Goal: Task Accomplishment & Management: Manage account settings

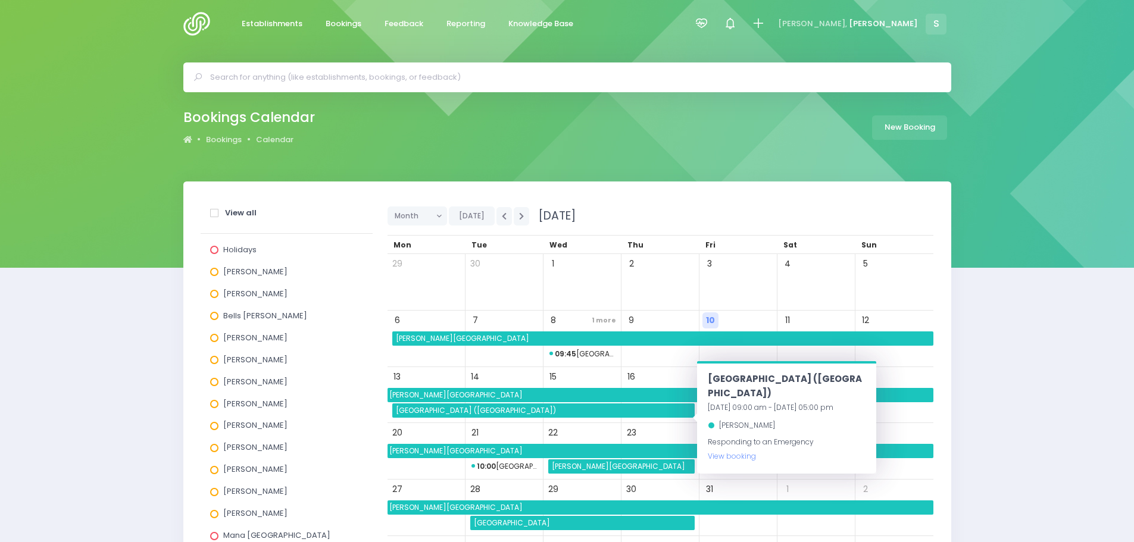
click at [237, 68] on input "text" at bounding box center [572, 77] width 724 height 18
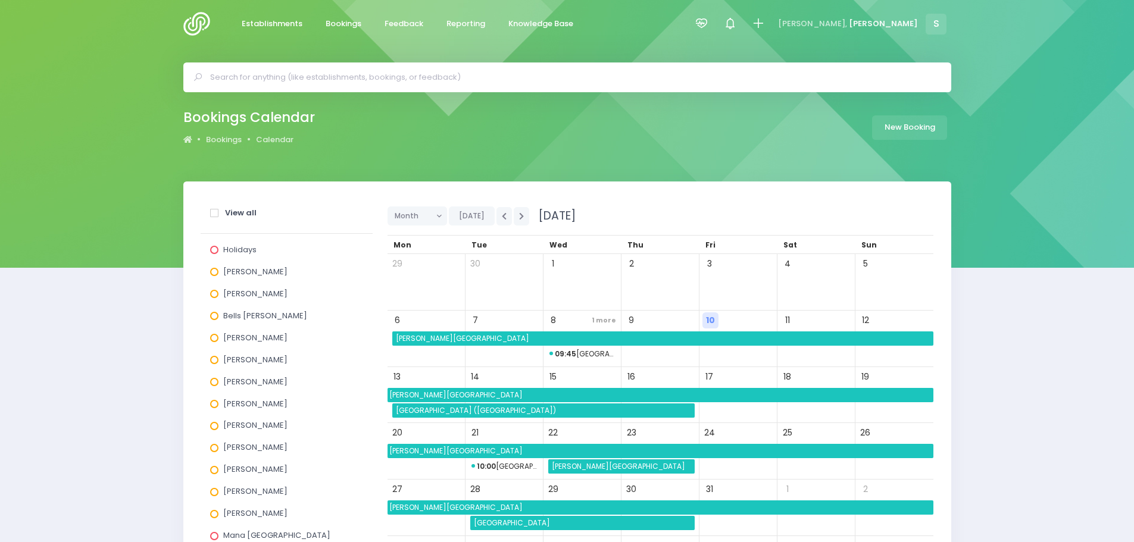
click at [197, 23] on img at bounding box center [200, 24] width 34 height 24
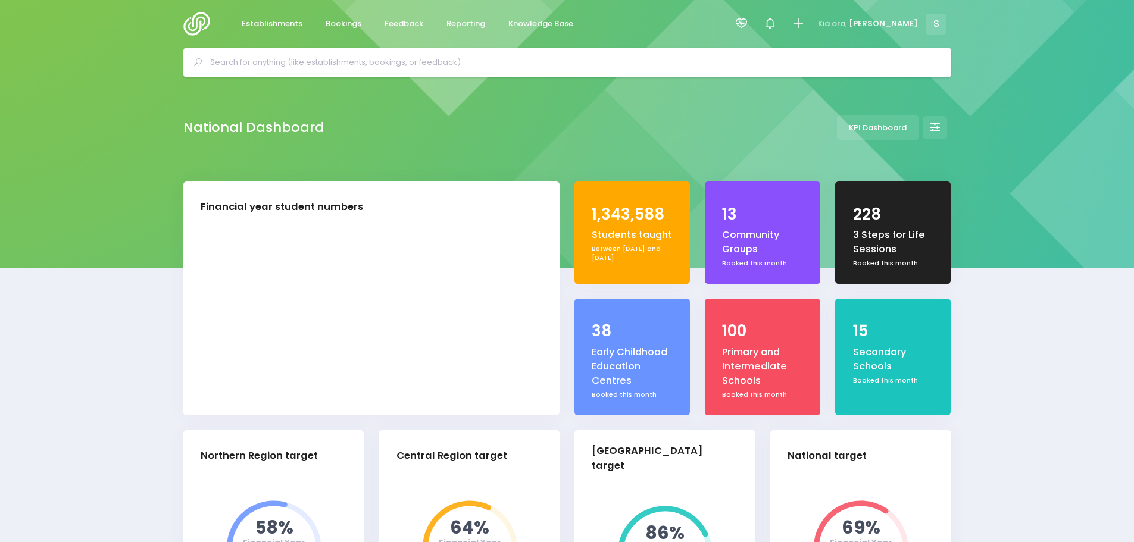
select select "5"
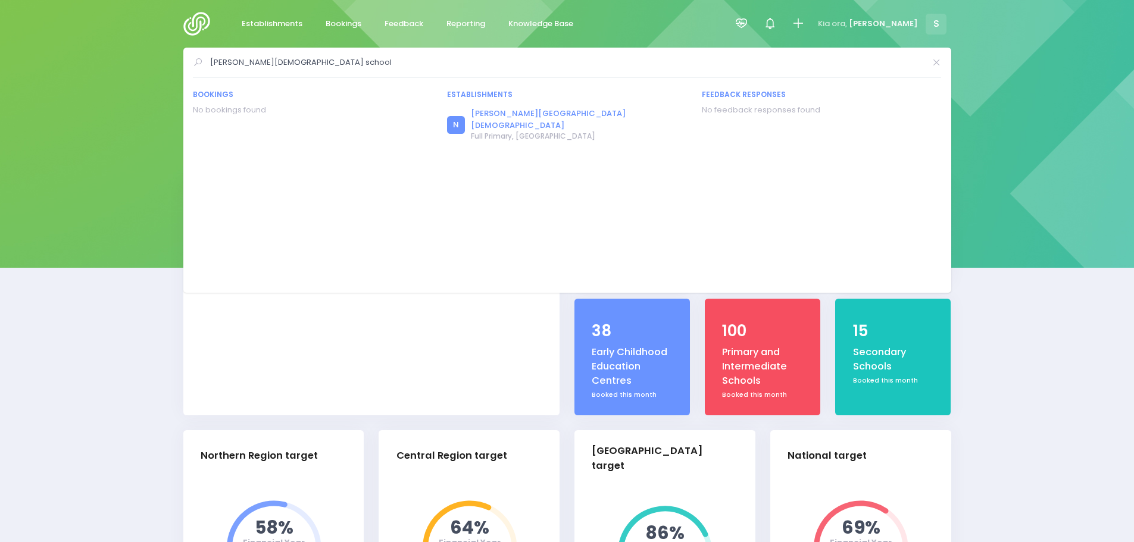
type input "calvin christian school"
click at [496, 116] on link "Calvin Christian School" at bounding box center [579, 119] width 216 height 23
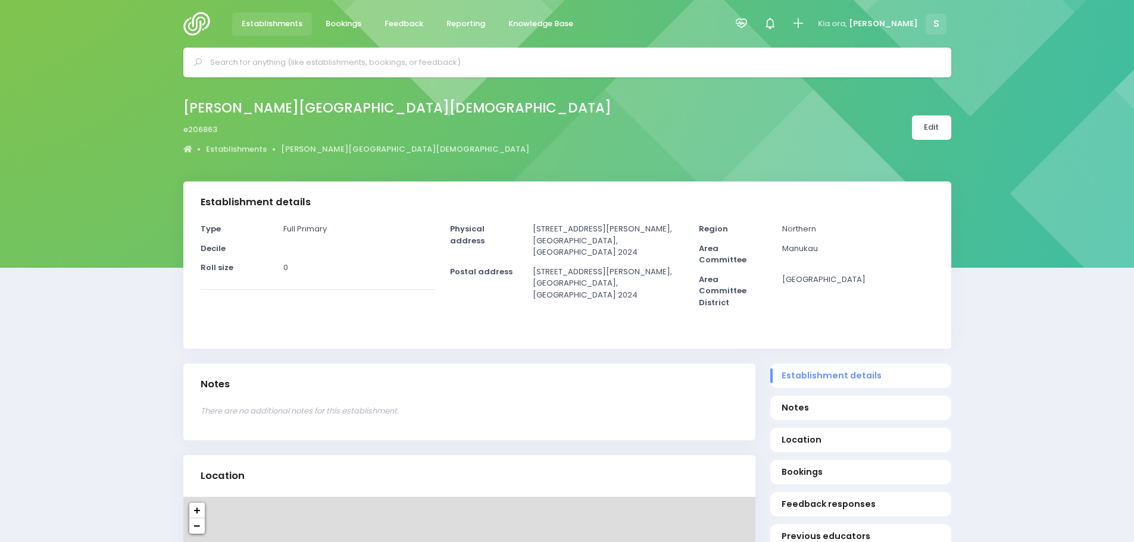
select select "5"
click at [922, 134] on link "Edit" at bounding box center [931, 127] width 39 height 24
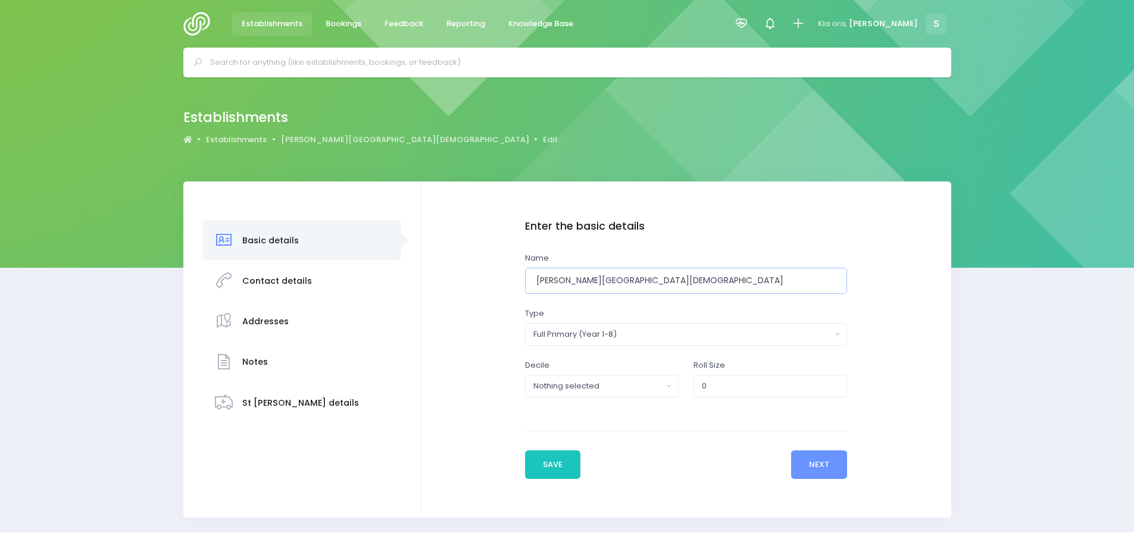
click at [655, 279] on input "[PERSON_NAME][GEOGRAPHIC_DATA][DEMOGRAPHIC_DATA]" at bounding box center [686, 281] width 323 height 27
type input "Calvin Christian School (permanently closed)"
click at [569, 466] on button "Save" at bounding box center [553, 464] width 56 height 29
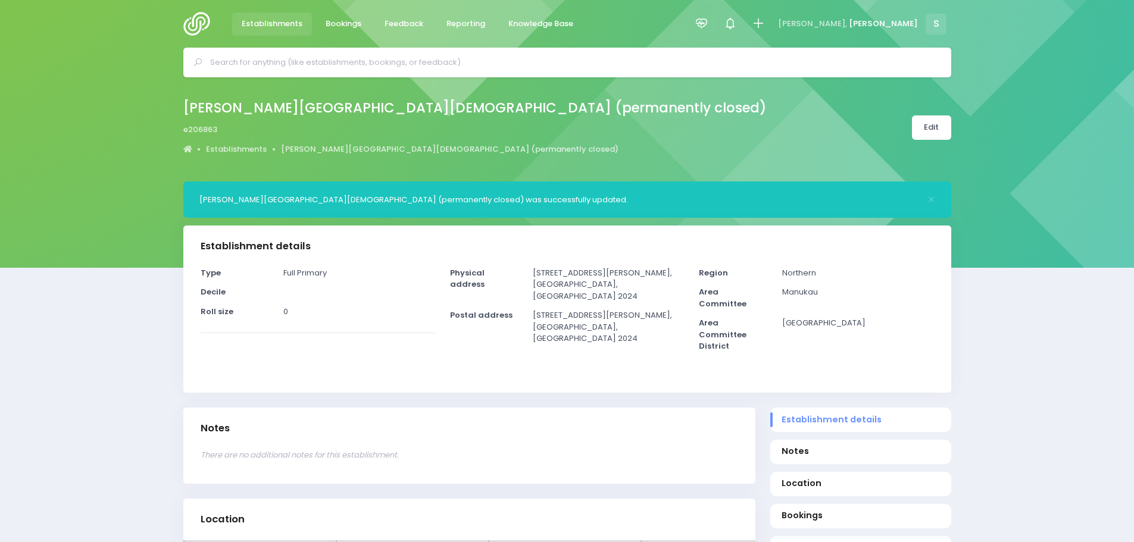
select select "5"
click at [303, 68] on input "text" at bounding box center [572, 63] width 724 height 18
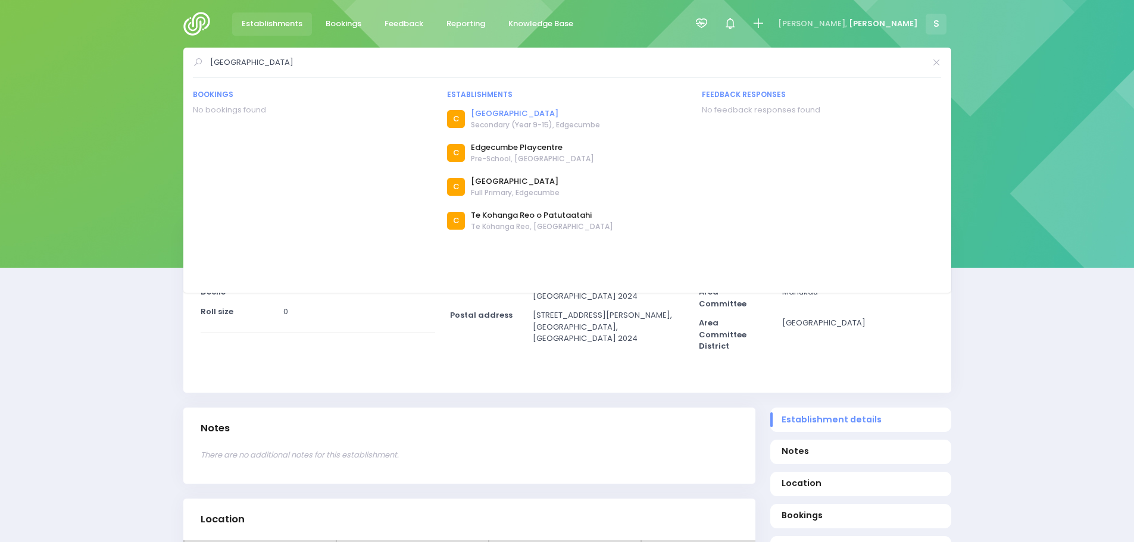
type input "edgecumbe college"
click at [500, 114] on link "[GEOGRAPHIC_DATA]" at bounding box center [535, 114] width 129 height 12
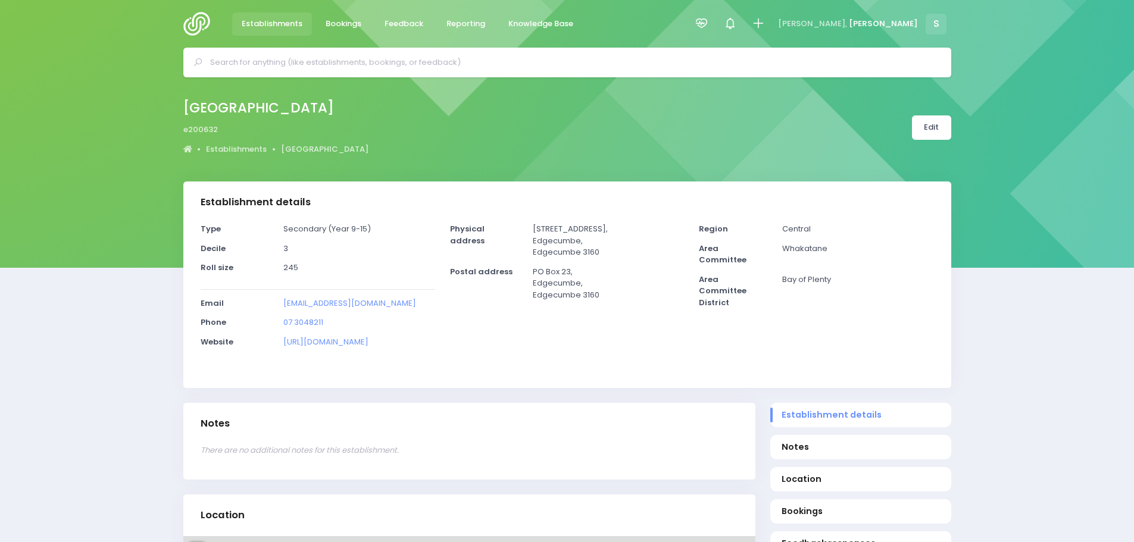
select select "5"
click at [937, 127] on link "Edit" at bounding box center [931, 127] width 39 height 24
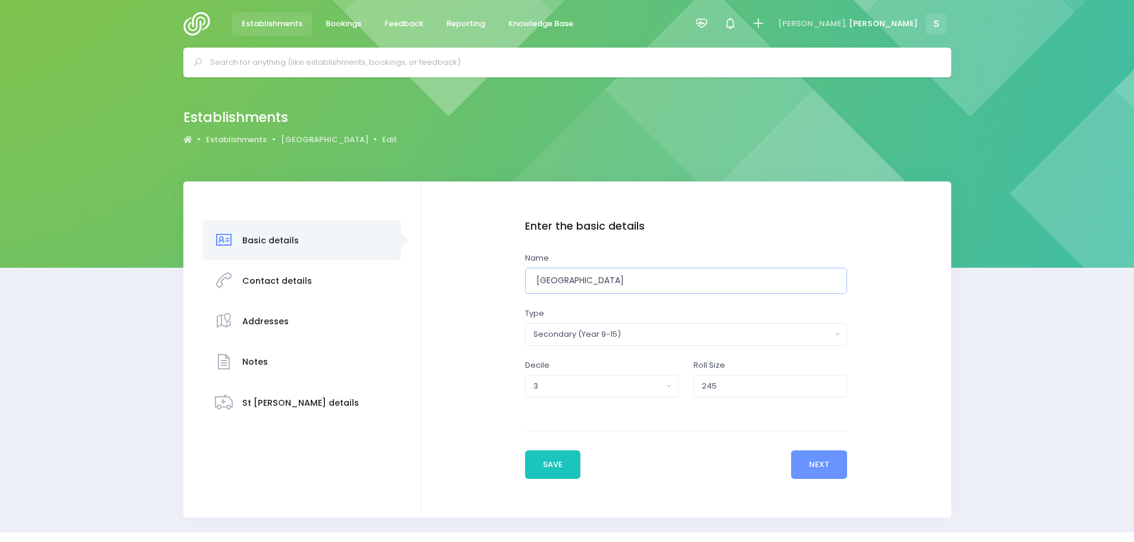
click at [628, 278] on input "[GEOGRAPHIC_DATA]" at bounding box center [686, 281] width 323 height 27
type input "E"
type input "[GEOGRAPHIC_DATA]"
click at [555, 461] on button "Save" at bounding box center [553, 464] width 56 height 29
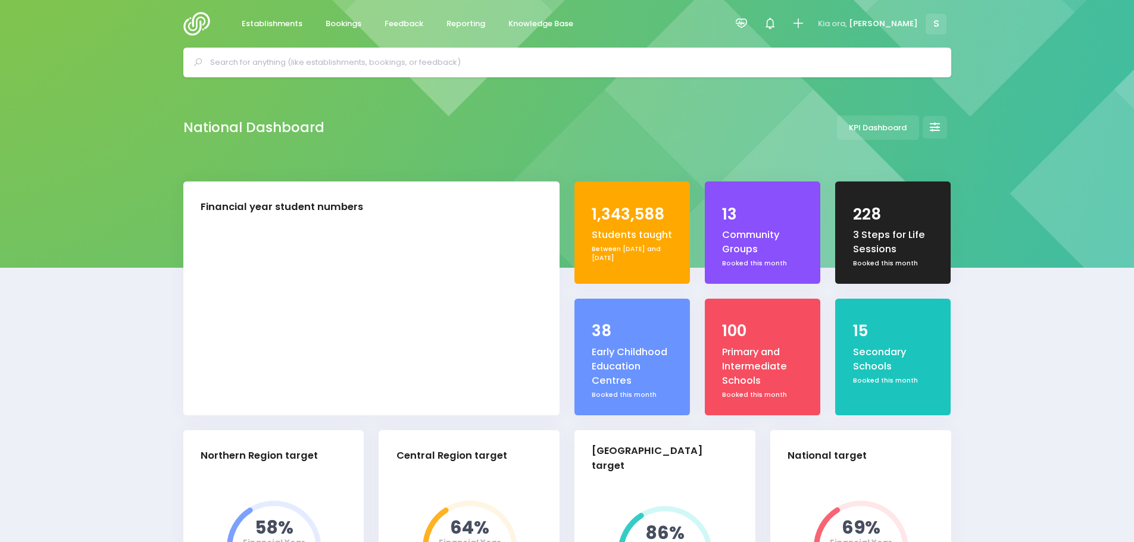
select select "5"
click at [335, 65] on input "text" at bounding box center [572, 63] width 724 height 18
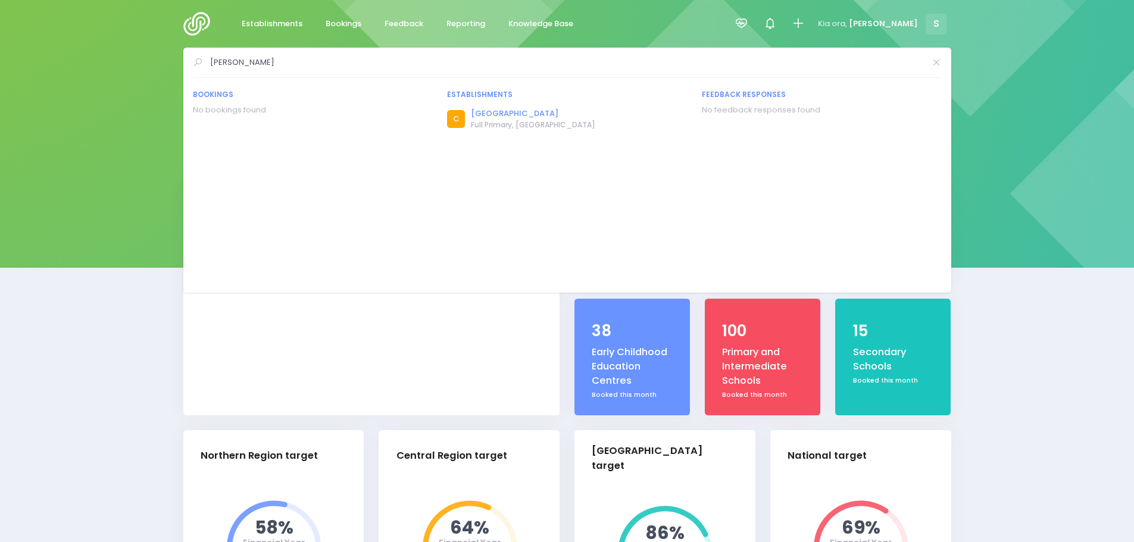
type input "ngati haua"
click at [527, 114] on link "Ngati Haua School" at bounding box center [533, 114] width 124 height 12
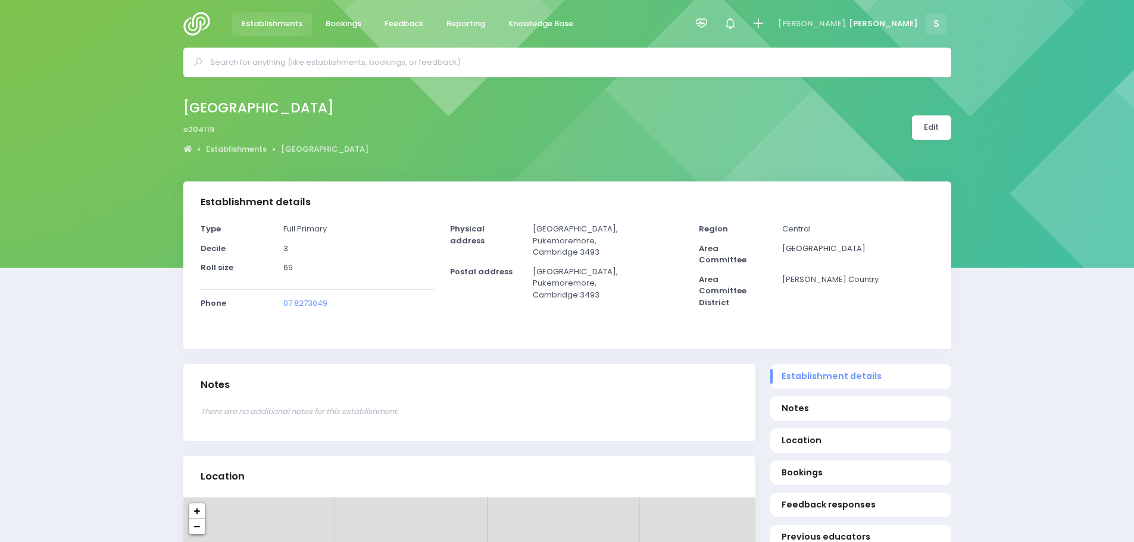
select select "5"
click at [921, 126] on link "Edit" at bounding box center [931, 127] width 39 height 24
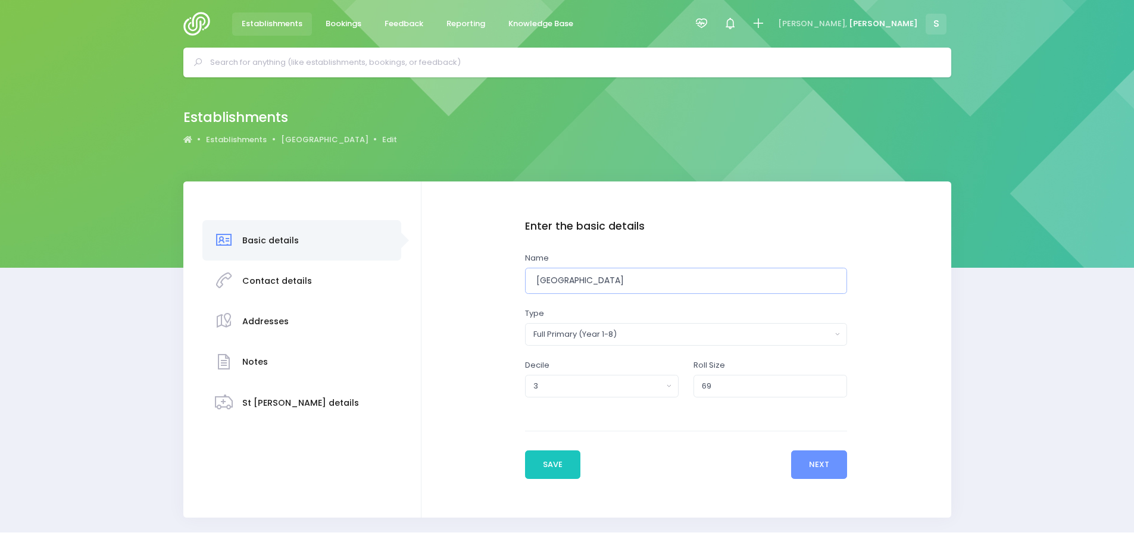
click at [536, 280] on input "[GEOGRAPHIC_DATA]" at bounding box center [686, 281] width 323 height 27
click at [584, 278] on input "e Kura o Ngati Haua School" at bounding box center [686, 281] width 323 height 27
click at [620, 284] on input "e Kura o Ngaati Haua School" at bounding box center [686, 281] width 323 height 27
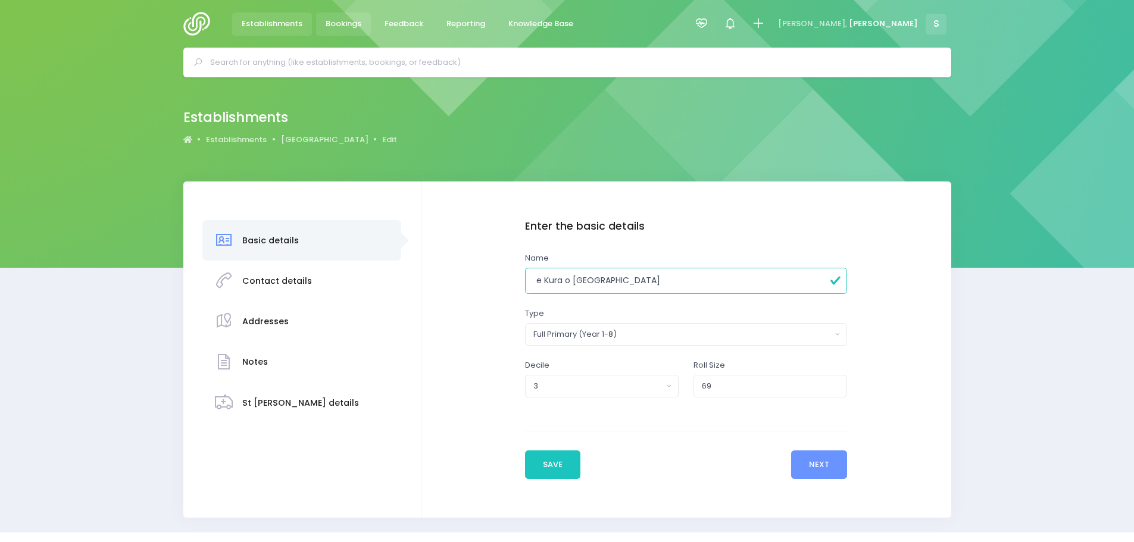
type input "e Kura o Ngaati Hauaa School"
click at [563, 468] on button "Save" at bounding box center [553, 464] width 56 height 29
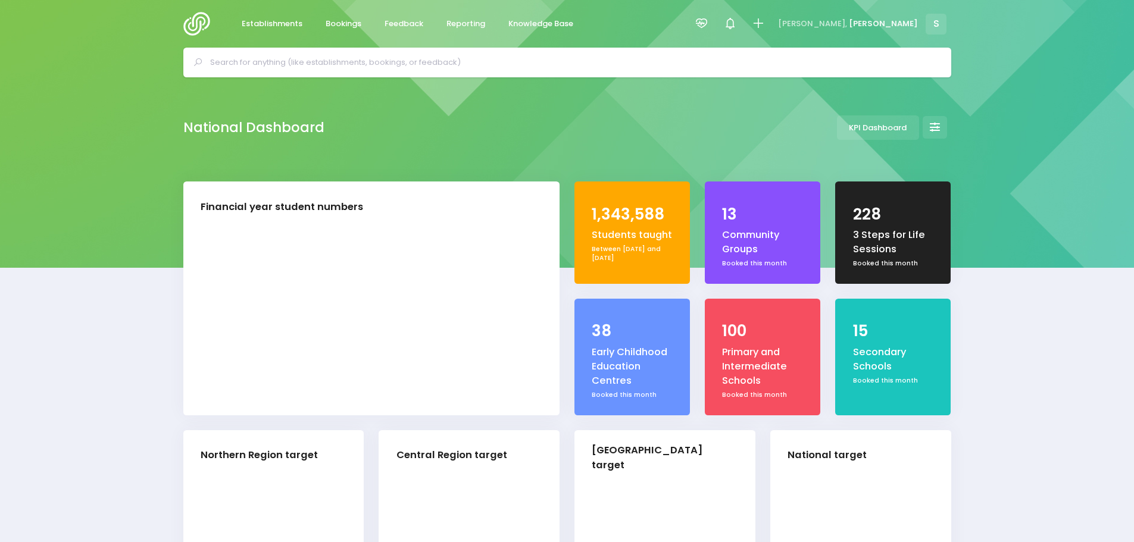
click at [325, 52] on div at bounding box center [567, 63] width 768 height 30
select select "5"
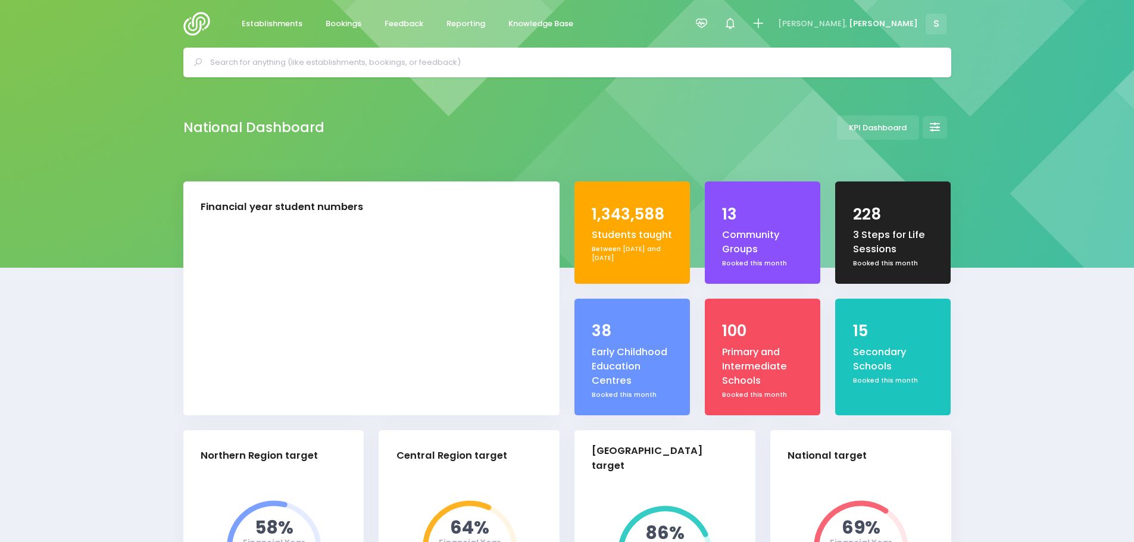
click at [319, 62] on input "text" at bounding box center [572, 63] width 724 height 18
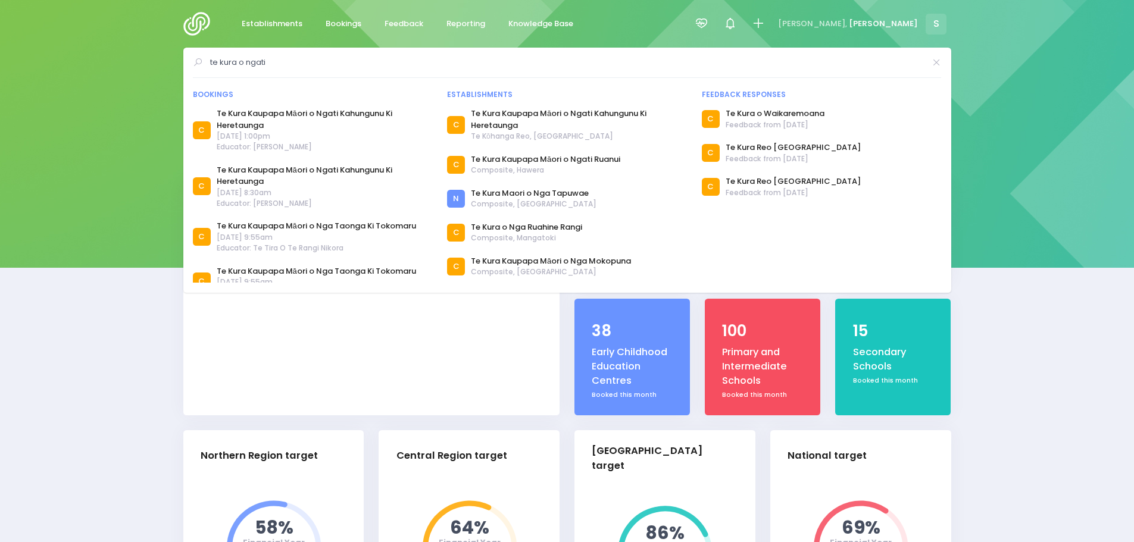
click at [258, 61] on input "te kura o ngati" at bounding box center [567, 63] width 715 height 18
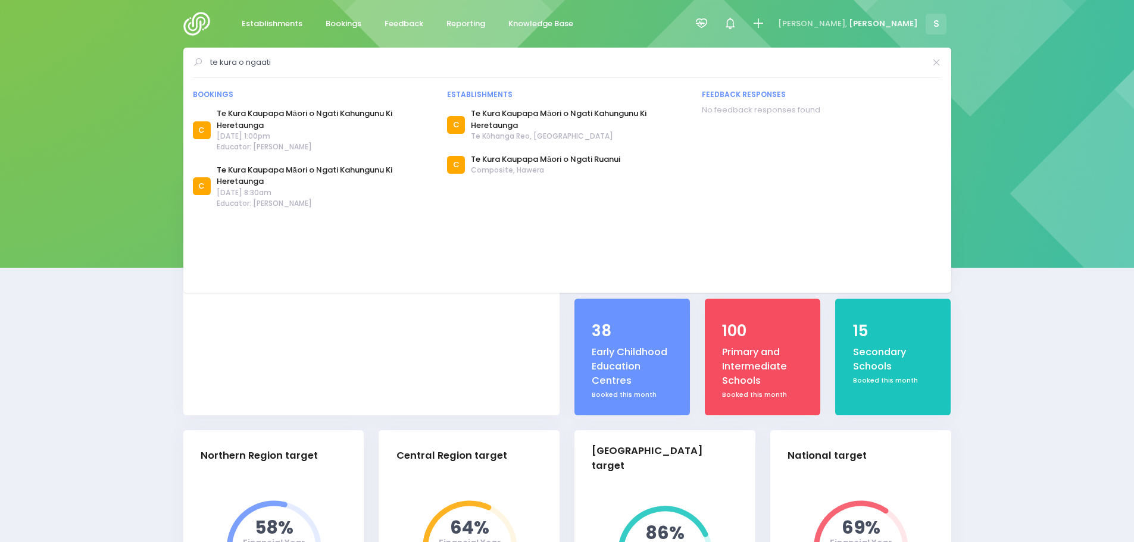
click at [212, 60] on input "te kura o ngaati" at bounding box center [567, 63] width 715 height 18
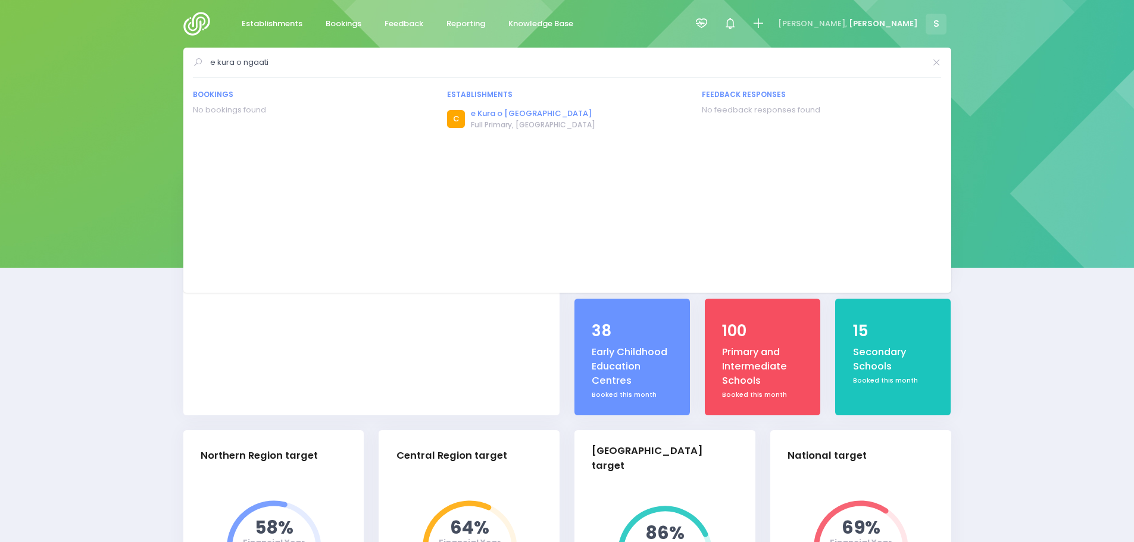
type input "e kura o ngaati"
click at [527, 113] on link "e Kura o Ngaati Hauaa School" at bounding box center [533, 114] width 124 height 12
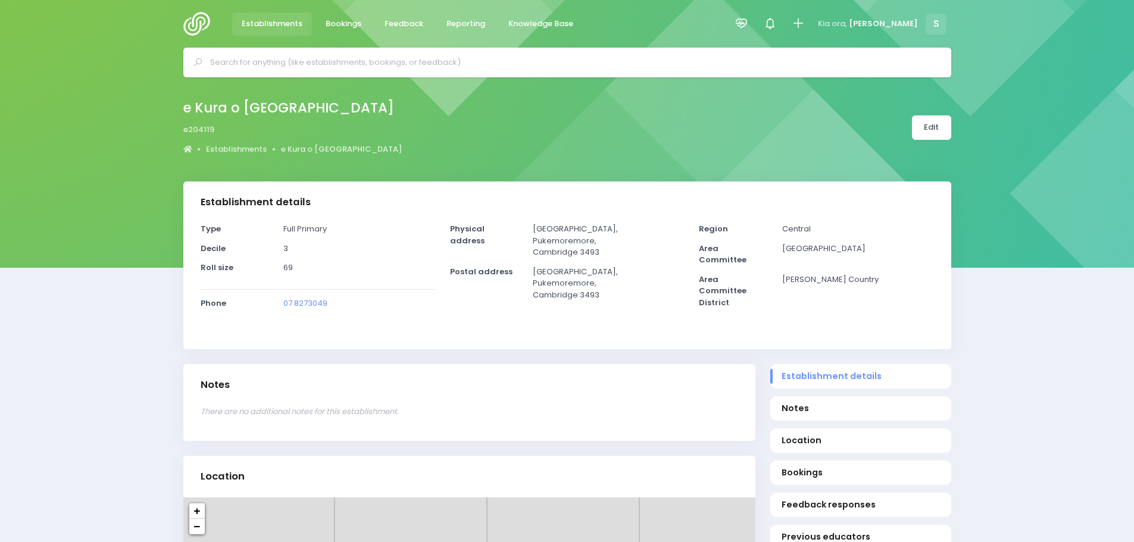
select select "5"
click at [924, 130] on link "Edit" at bounding box center [931, 127] width 39 height 24
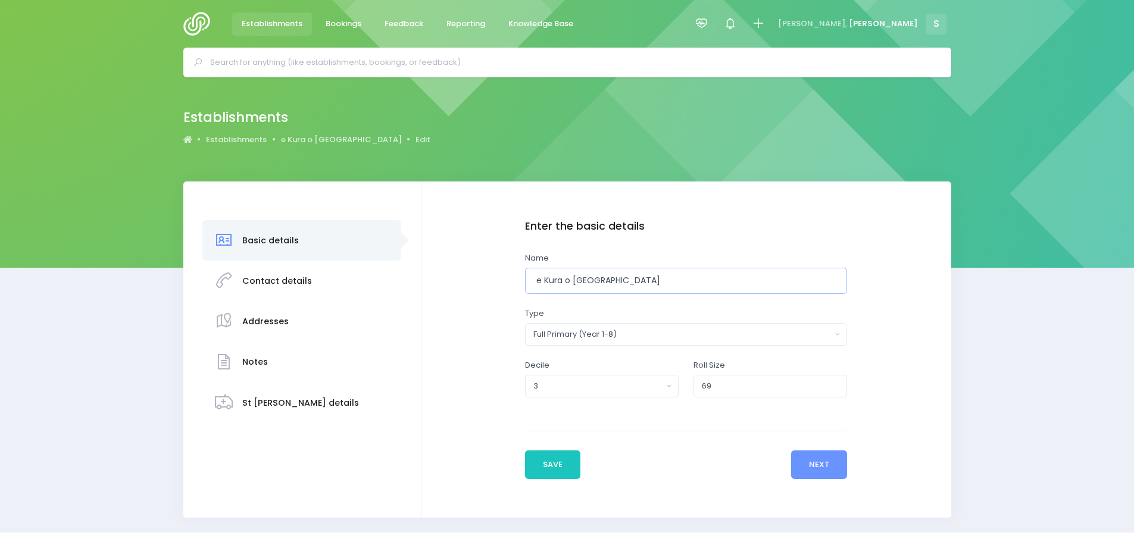
click at [536, 279] on input "e Kura o Ngaati Hauaa School" at bounding box center [686, 281] width 323 height 27
type input "Te Kura o Ngaati Hauaa School"
click at [553, 461] on button "Save" at bounding box center [553, 464] width 56 height 29
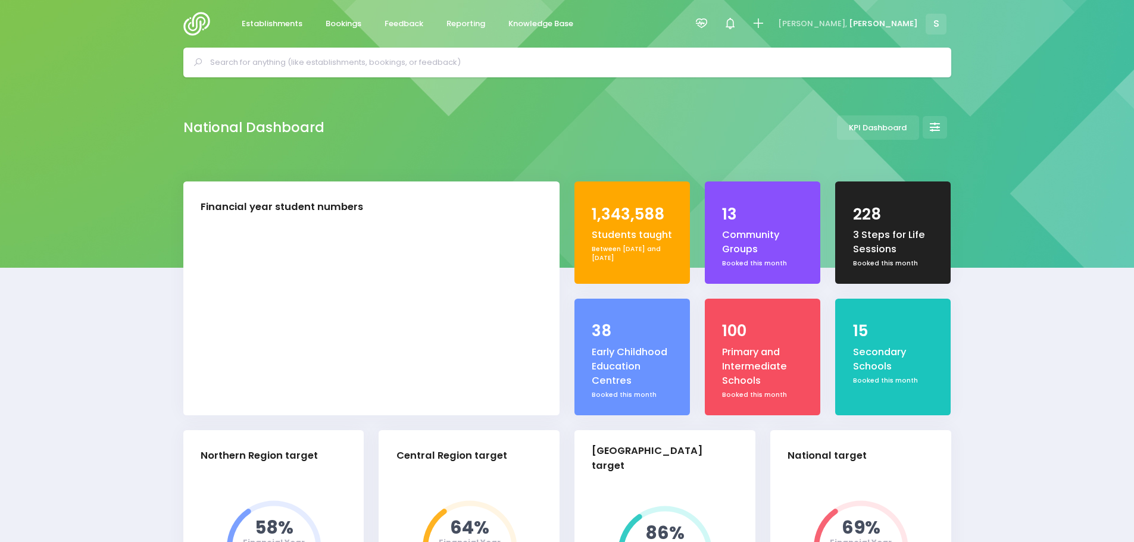
select select "5"
click at [311, 63] on input "text" at bounding box center [572, 63] width 724 height 18
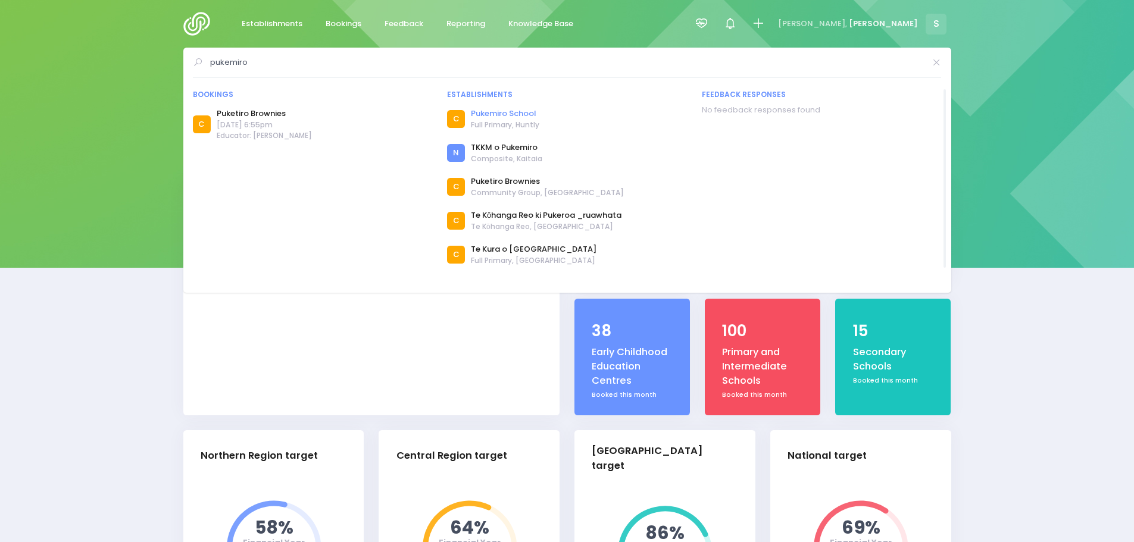
type input "pukemiro"
click at [503, 115] on link "Pukemiro School" at bounding box center [505, 114] width 68 height 12
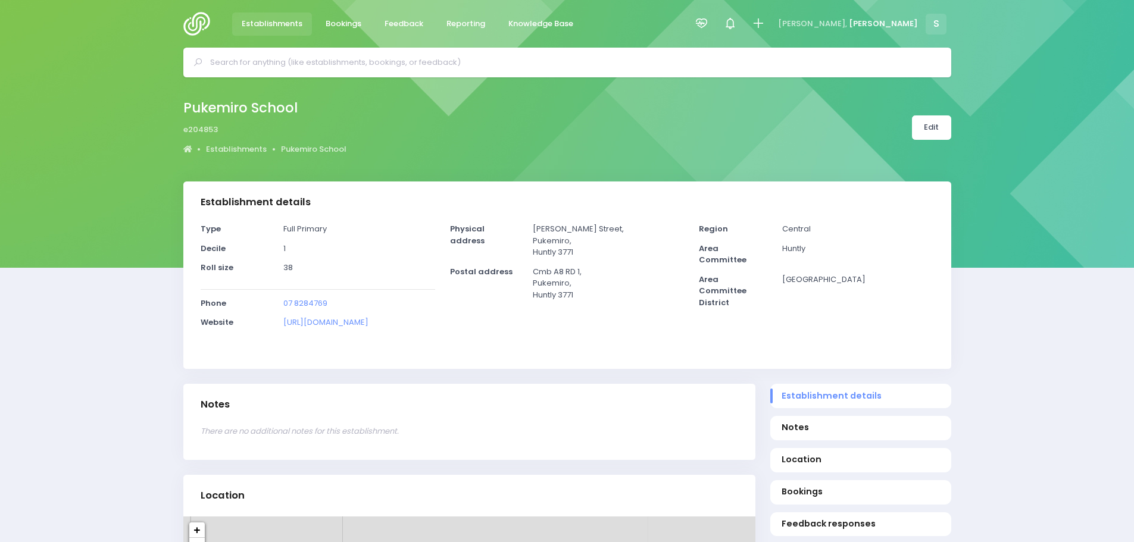
select select "5"
click at [931, 123] on link "Edit" at bounding box center [931, 127] width 39 height 24
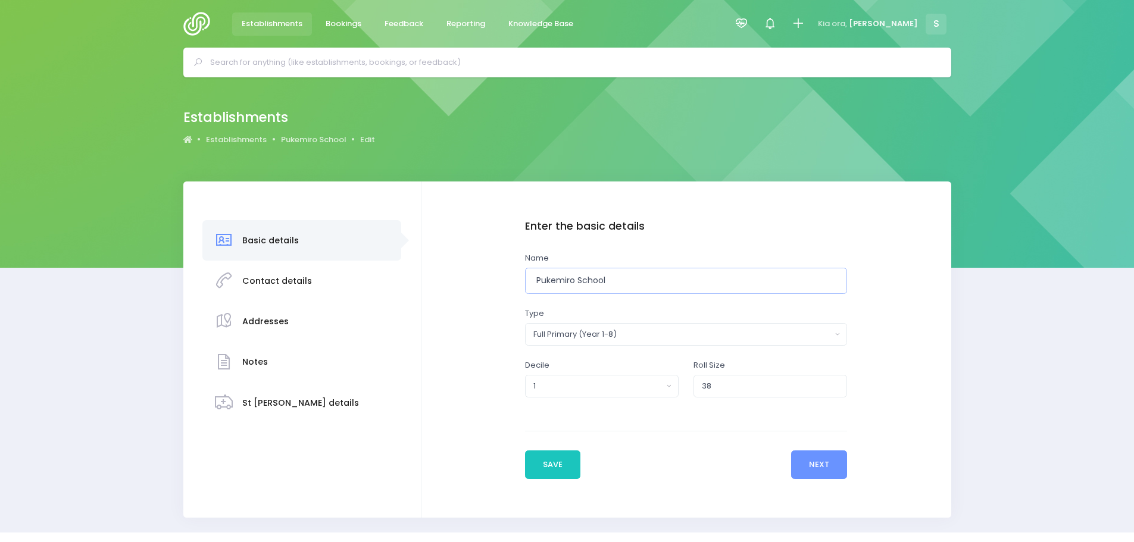
click at [631, 281] on input "Pukemiro School" at bounding box center [686, 281] width 323 height 27
type input "Pukemiro School (permanently closed)"
click at [546, 468] on button "Save" at bounding box center [553, 464] width 56 height 29
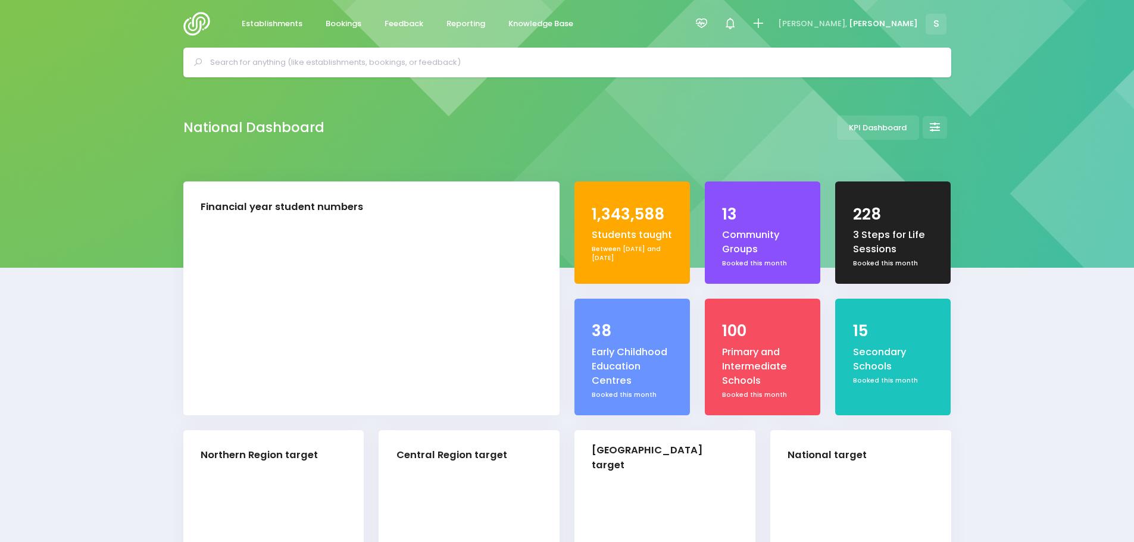
select select "5"
